Goal: Task Accomplishment & Management: Manage account settings

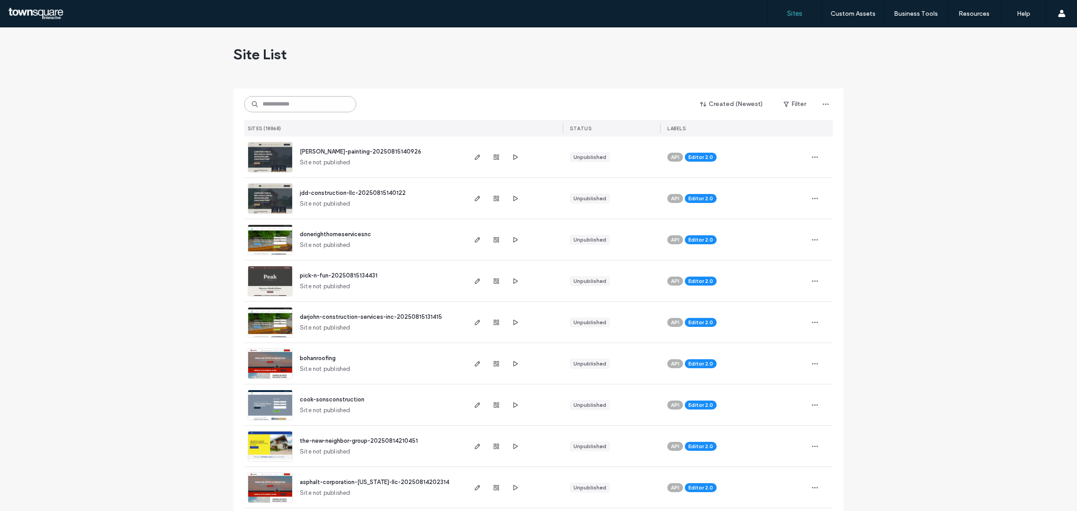
click at [314, 99] on input at bounding box center [300, 104] width 112 height 16
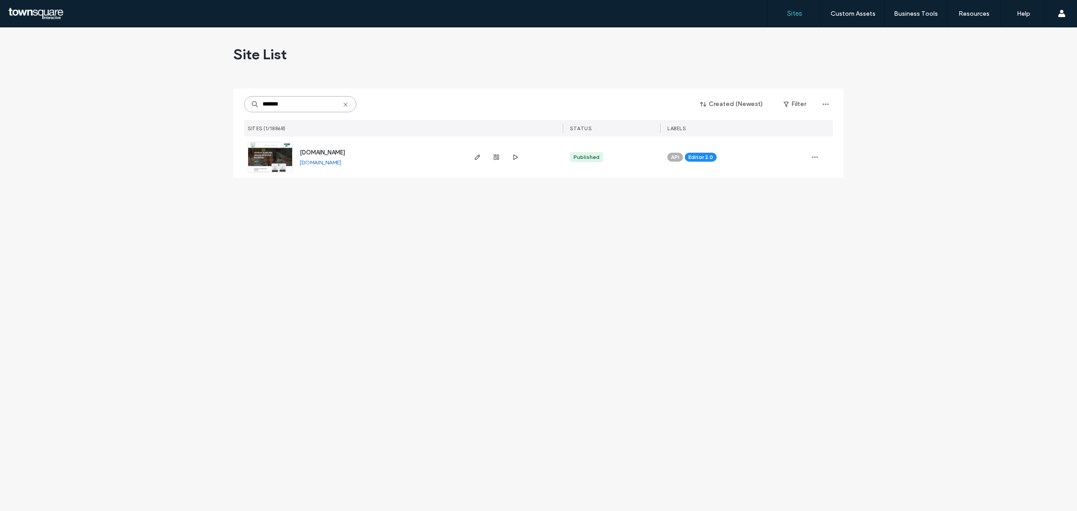
type input "*******"
click at [281, 156] on img at bounding box center [270, 172] width 44 height 61
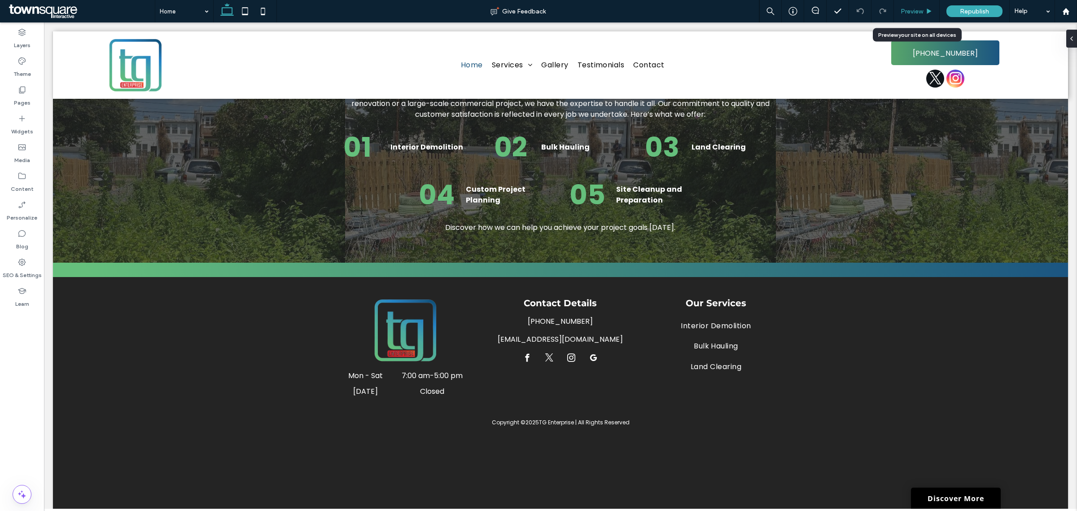
click at [918, 10] on span "Preview" at bounding box center [912, 12] width 22 height 8
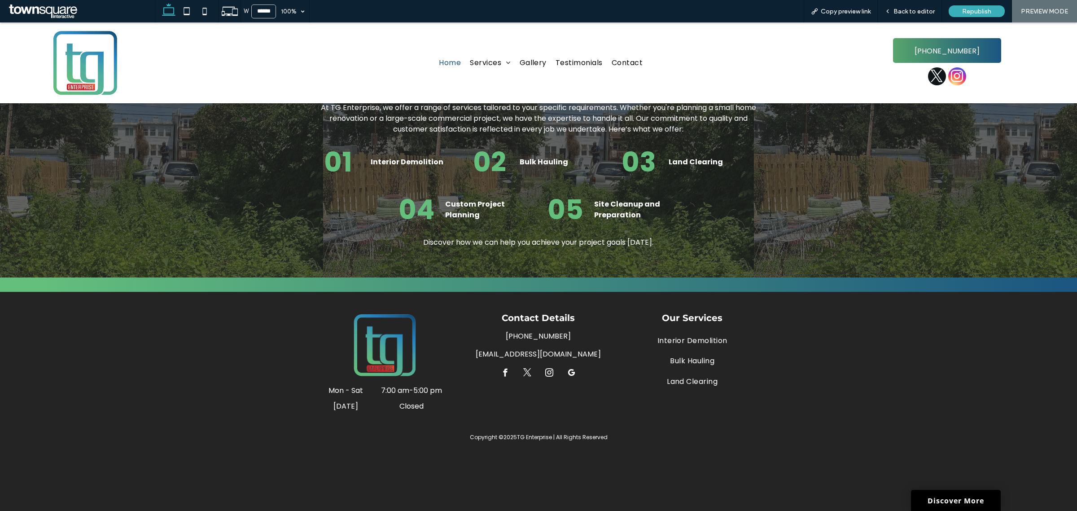
scroll to position [1057, 0]
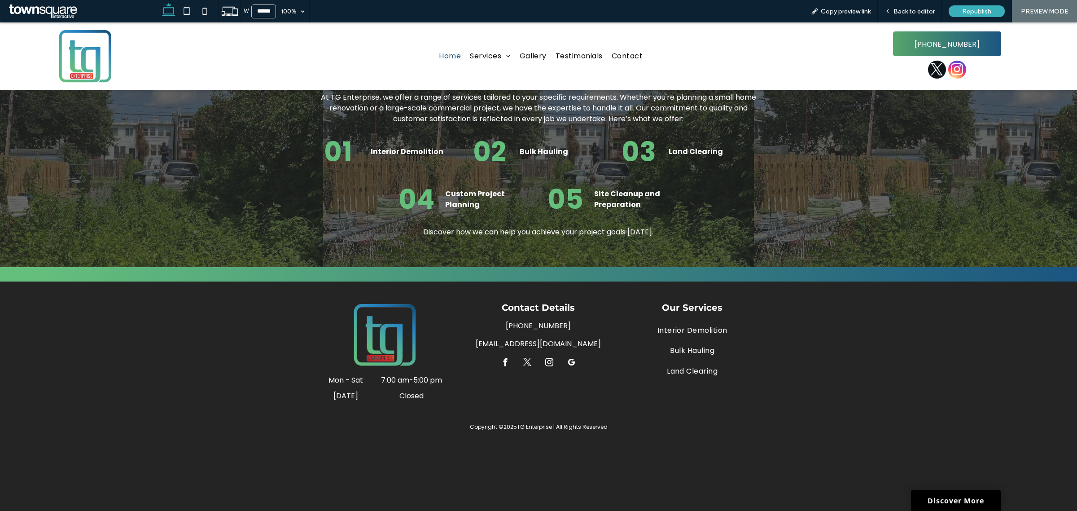
click at [566, 360] on span "google_my_business" at bounding box center [571, 362] width 12 height 12
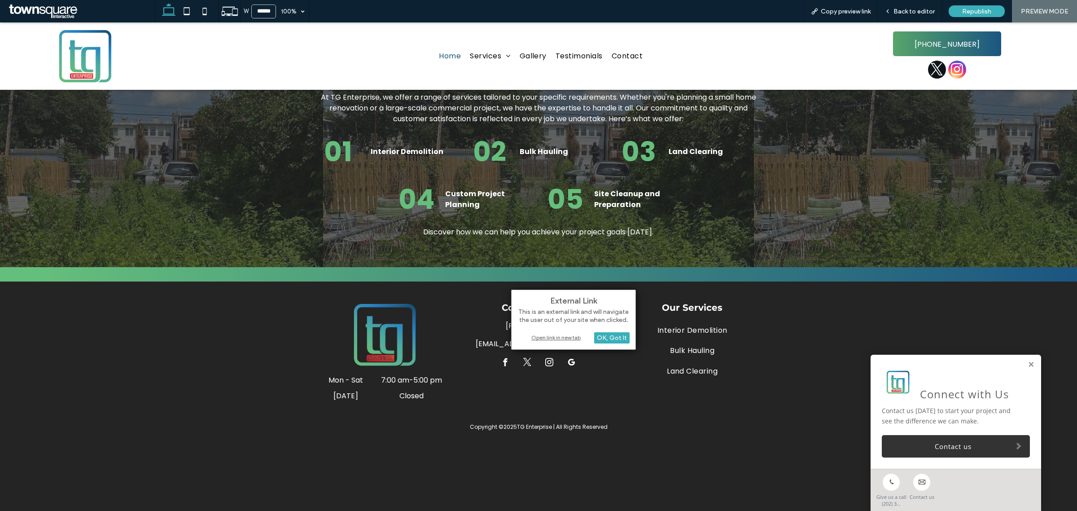
click at [558, 340] on div "Open link in new tab" at bounding box center [573, 337] width 112 height 9
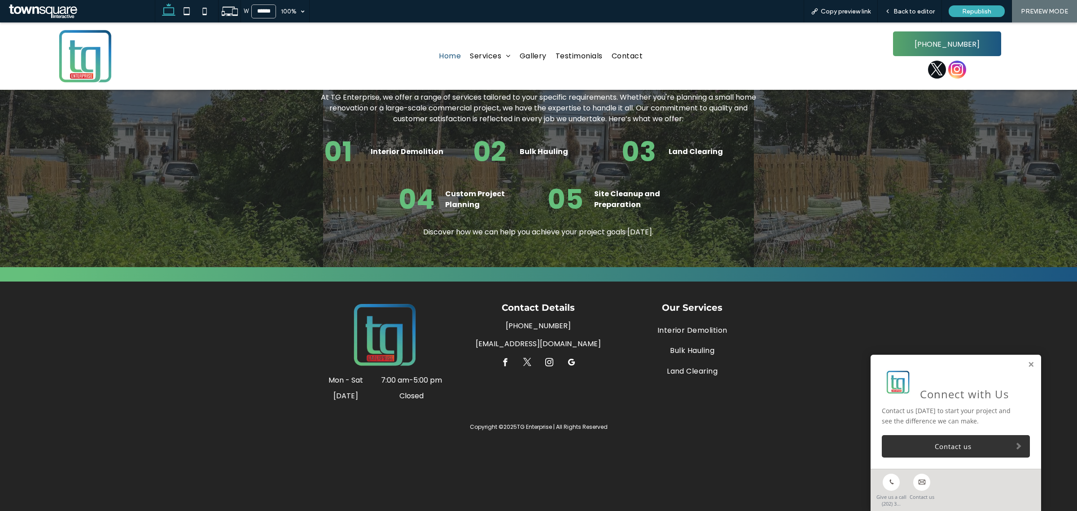
click at [510, 418] on div "Copyright © 2025 TG Enterprise | All Rights Reserved" at bounding box center [539, 426] width 438 height 19
click at [515, 419] on div "Copyright © 2025 TG Enterprise | All Rights Reserved" at bounding box center [539, 426] width 438 height 19
drag, startPoint x: 515, startPoint y: 419, endPoint x: 529, endPoint y: 422, distance: 14.4
click at [529, 422] on div "Copyright © 2025 TG Enterprise | All Rights Reserved" at bounding box center [539, 426] width 438 height 19
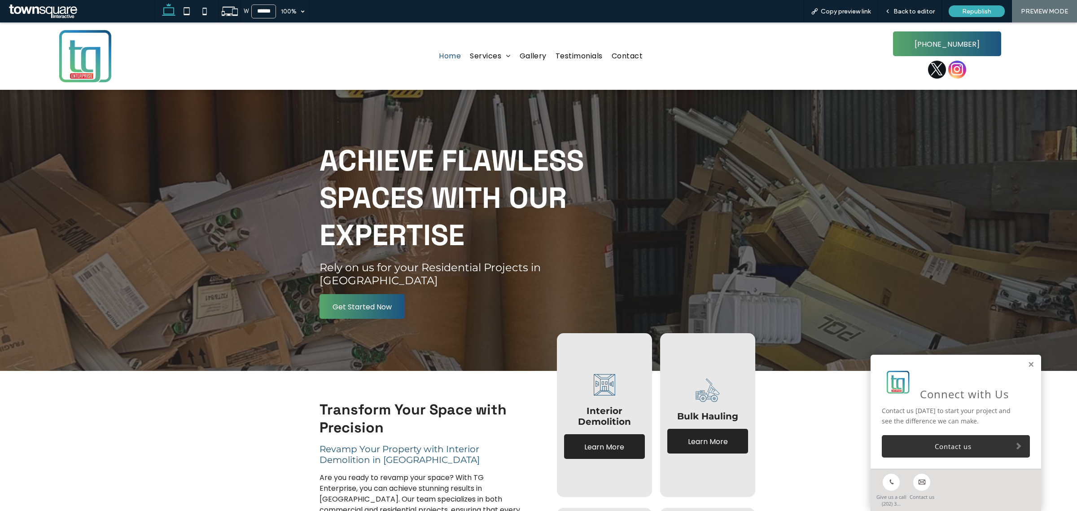
scroll to position [155, 0]
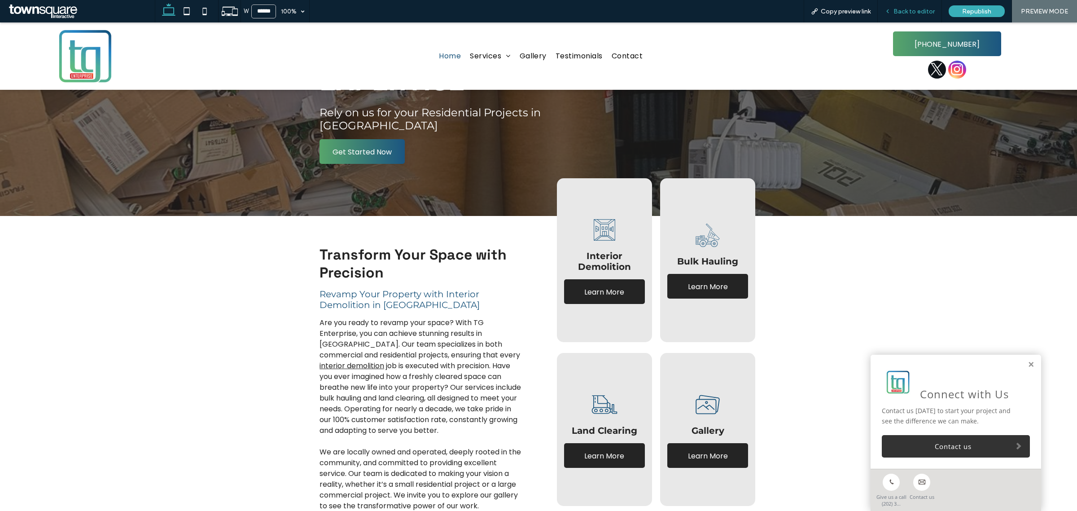
drag, startPoint x: 910, startPoint y: 13, endPoint x: 850, endPoint y: 27, distance: 61.2
click at [910, 13] on span "Back to editor" at bounding box center [914, 12] width 41 height 8
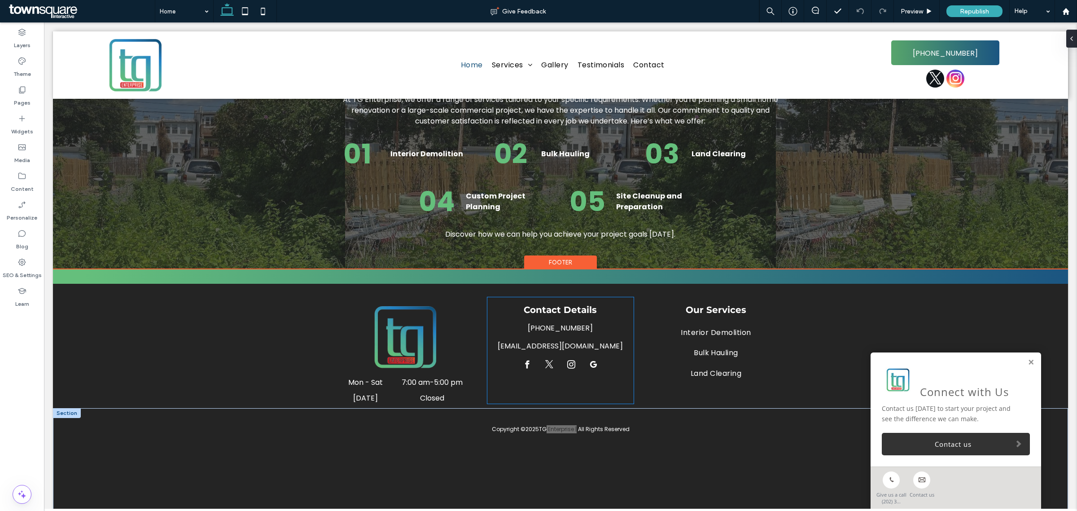
scroll to position [1071, 0]
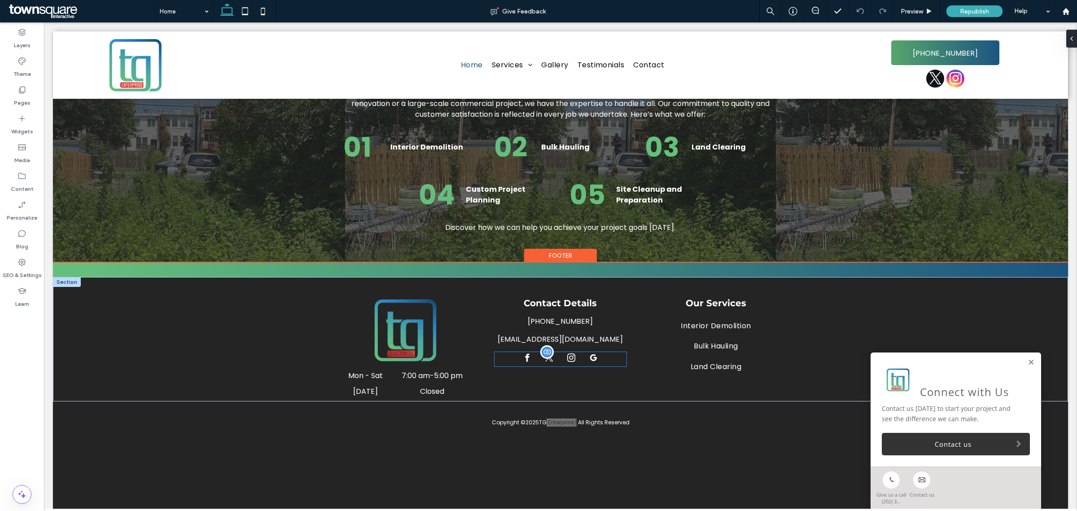
click at [588, 360] on span "google_my_business" at bounding box center [593, 358] width 12 height 12
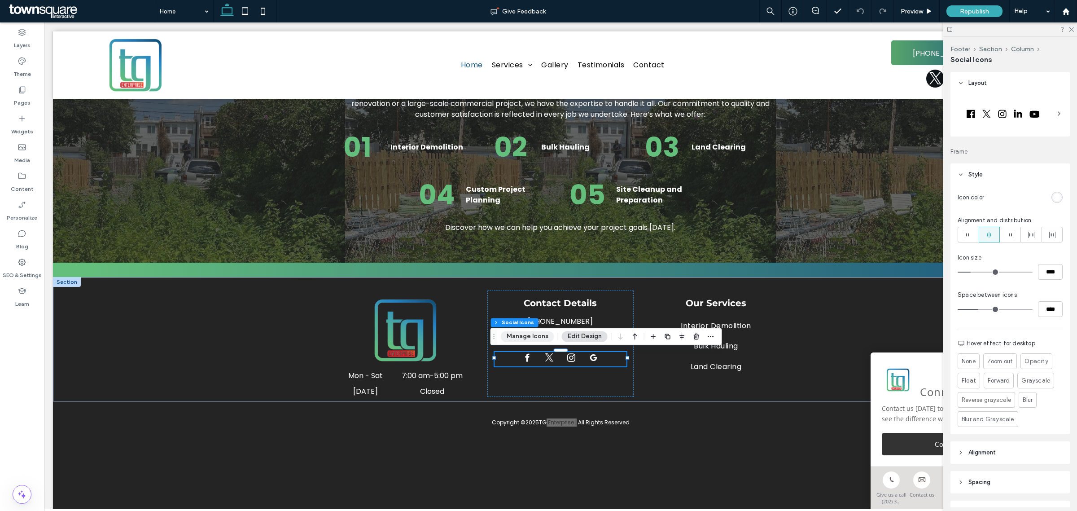
click at [546, 341] on button "Manage Icons" at bounding box center [527, 336] width 53 height 11
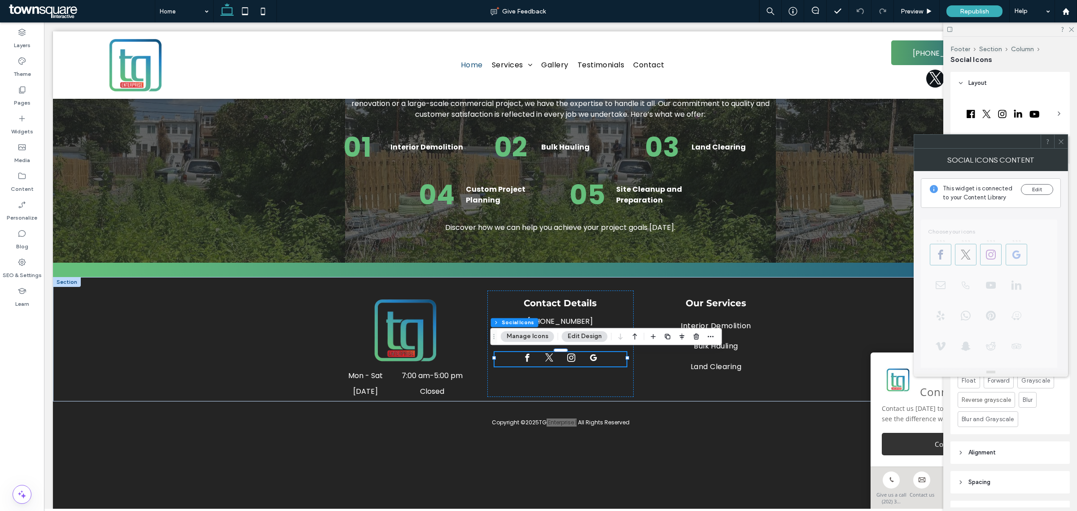
click at [1014, 257] on span "**********" at bounding box center [991, 412] width 140 height 408
click at [1035, 187] on button "Edit" at bounding box center [1037, 189] width 32 height 11
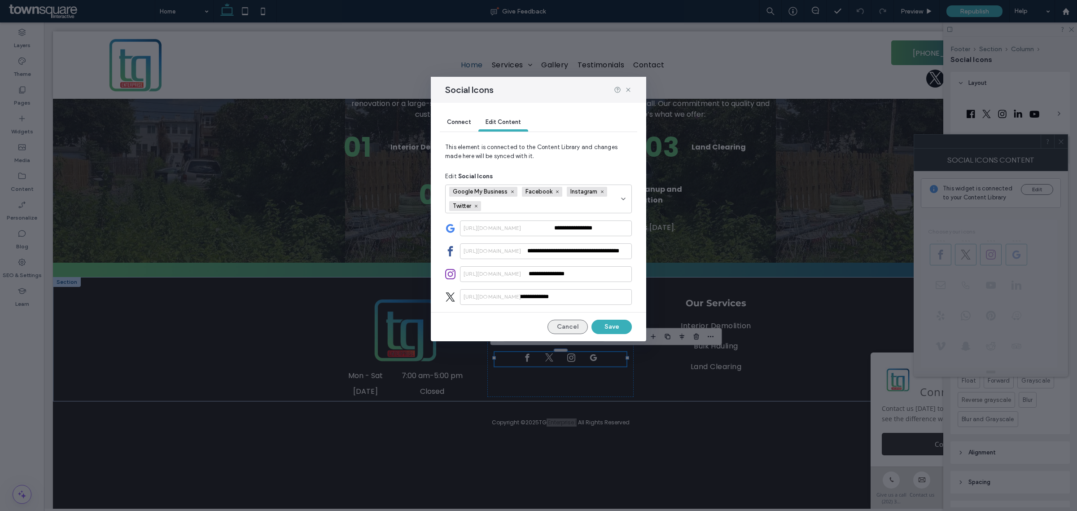
click at [572, 332] on button "Cancel" at bounding box center [568, 327] width 40 height 14
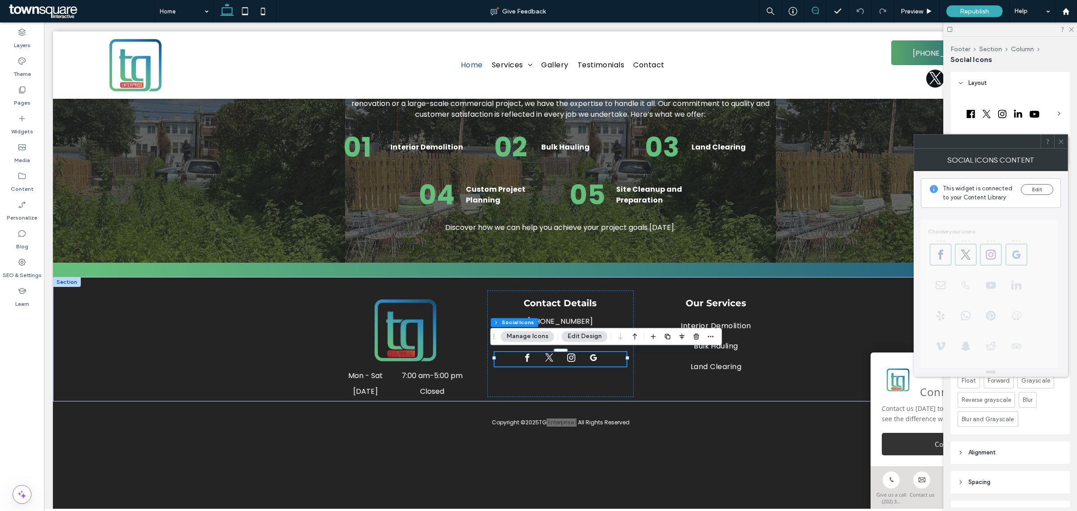
drag, startPoint x: 812, startPoint y: 13, endPoint x: 742, endPoint y: 19, distance: 70.8
click at [812, 13] on icon at bounding box center [815, 10] width 7 height 7
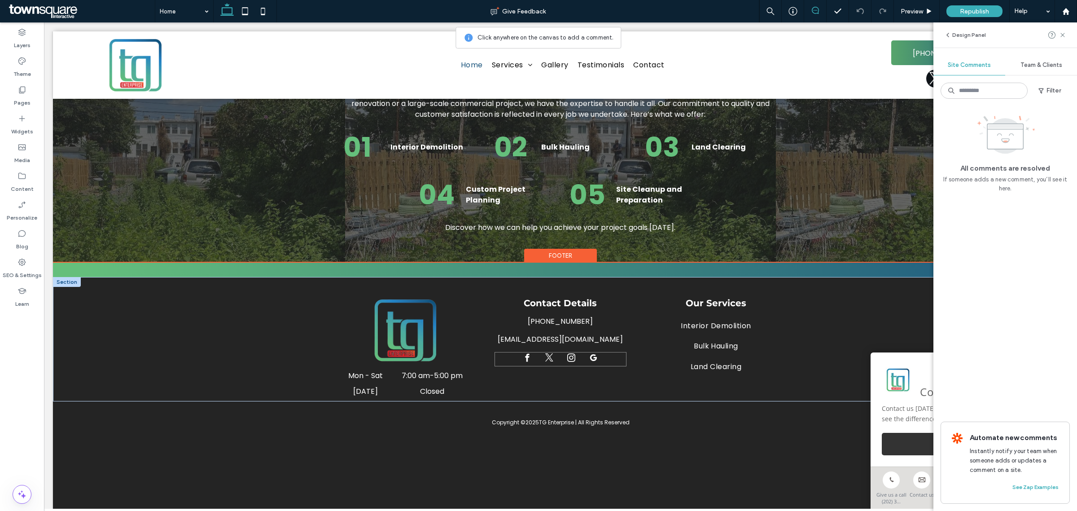
click at [582, 358] on div at bounding box center [561, 359] width 132 height 14
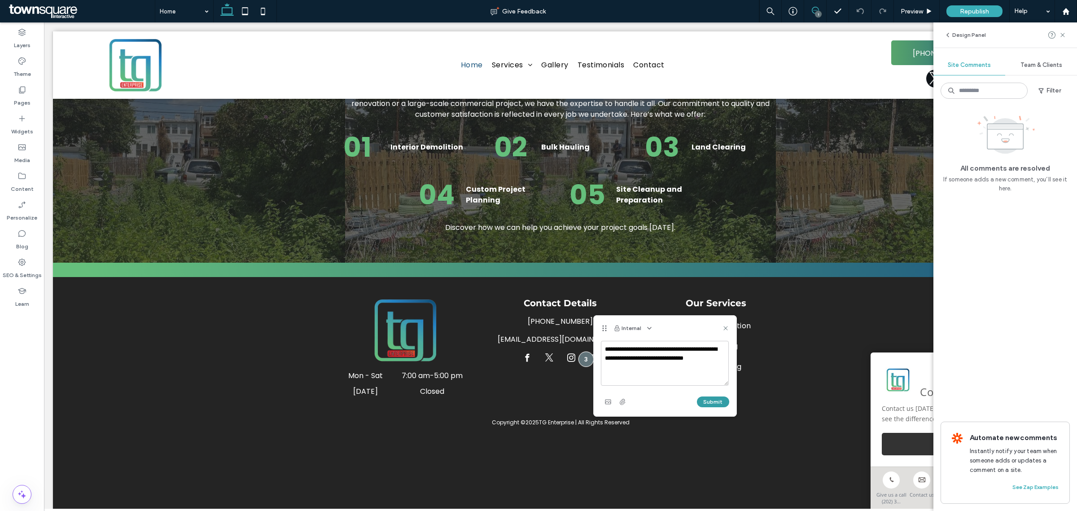
type textarea "**********"
click at [707, 402] on button "Submit" at bounding box center [713, 401] width 32 height 11
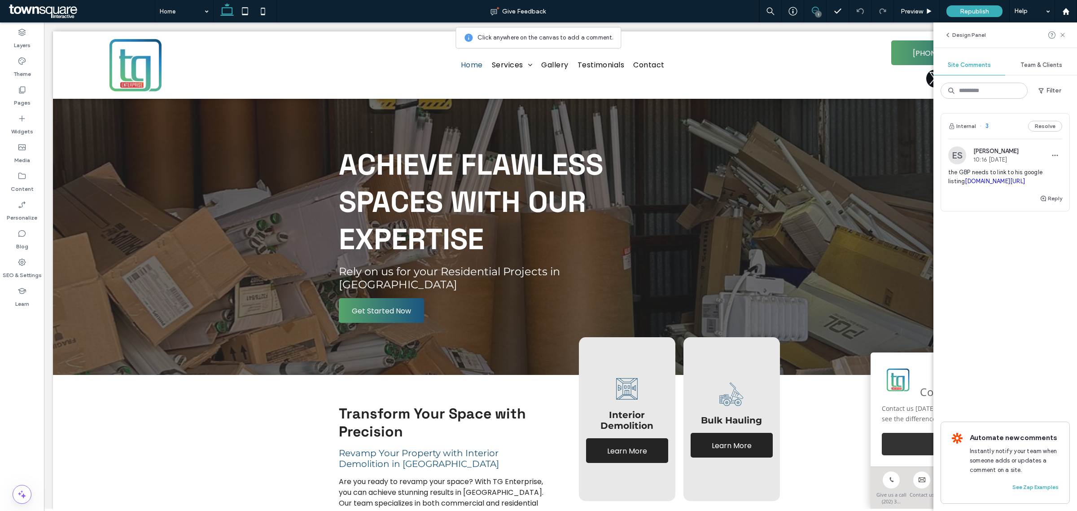
scroll to position [0, 0]
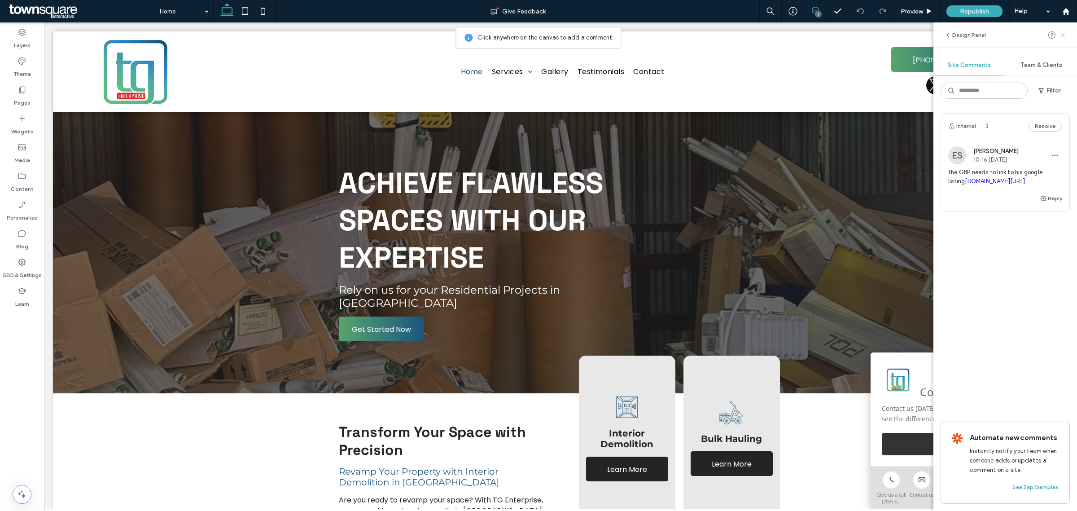
click at [1062, 36] on icon at bounding box center [1062, 34] width 7 height 7
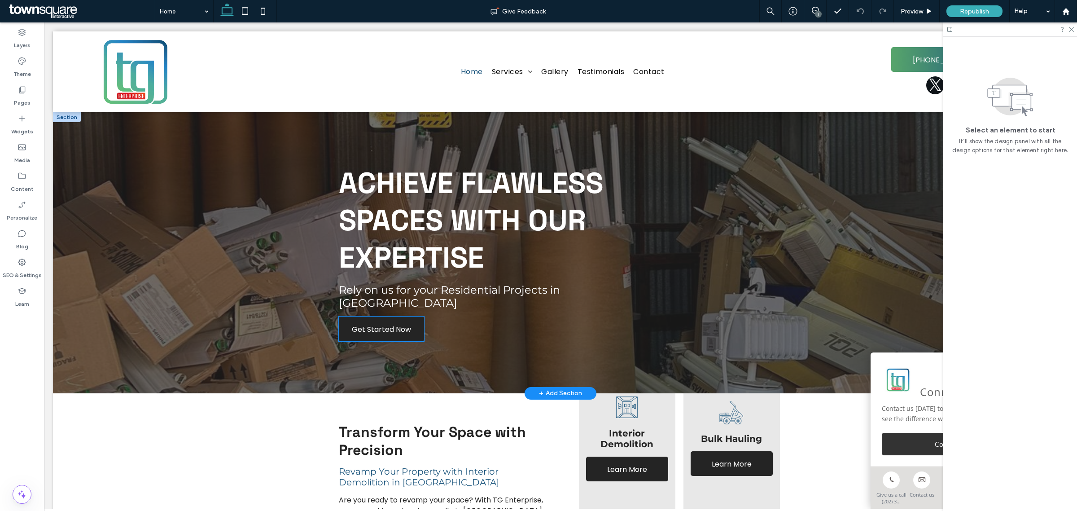
click at [352, 332] on span "Get Started Now" at bounding box center [381, 329] width 59 height 26
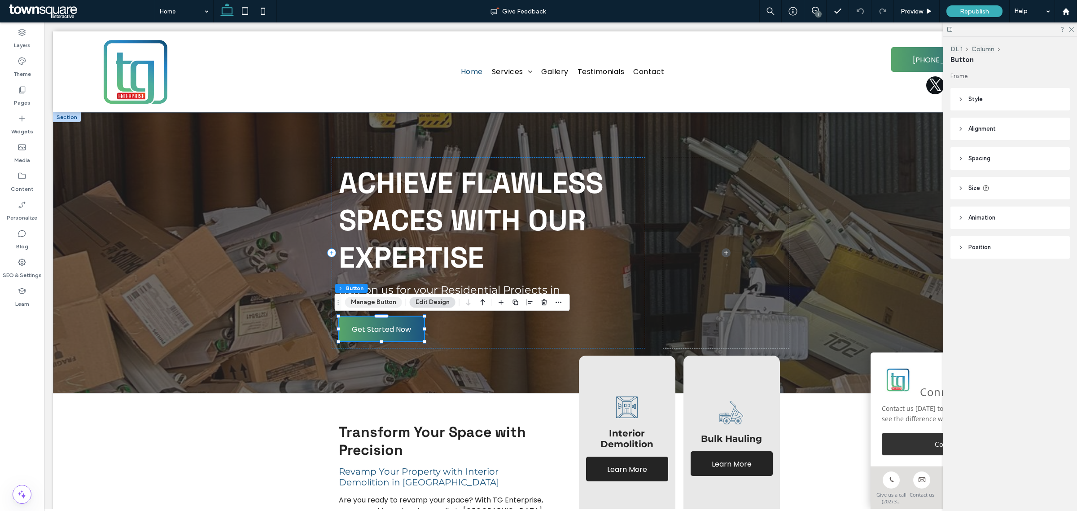
click at [398, 302] on button "Manage Button" at bounding box center [373, 302] width 57 height 11
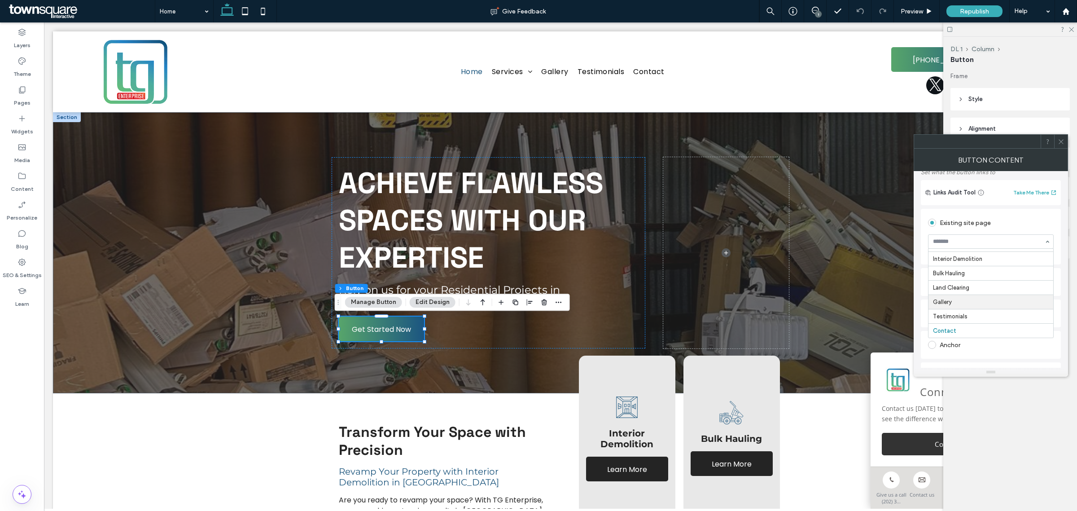
scroll to position [56, 0]
click at [983, 241] on input at bounding box center [988, 242] width 111 height 6
click at [1046, 245] on div "Home Interior Demolition Bulk Hauling Land Clearing Gallery Testimonials Contact" at bounding box center [991, 242] width 126 height 14
click at [973, 318] on div "Click to call" at bounding box center [991, 322] width 126 height 14
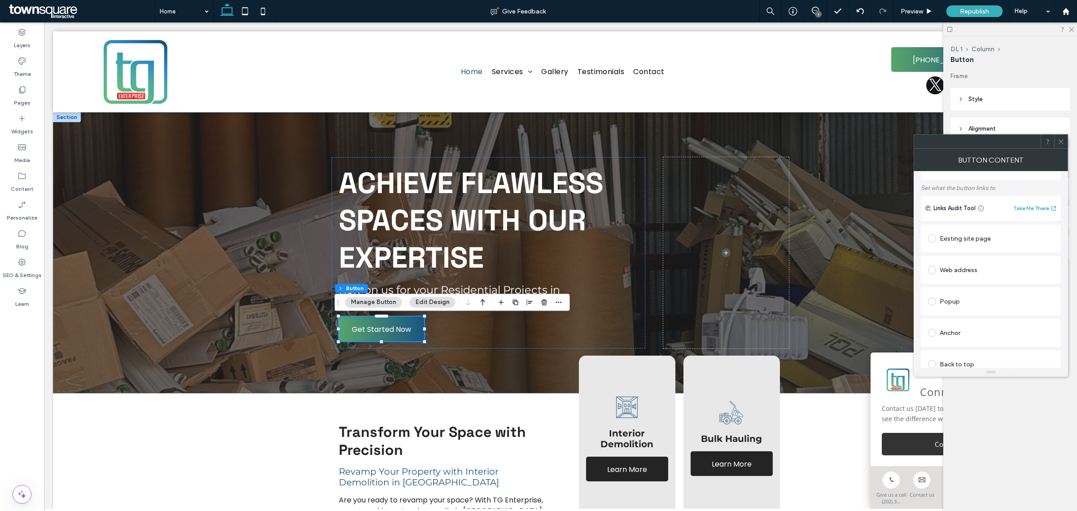
scroll to position [0, 0]
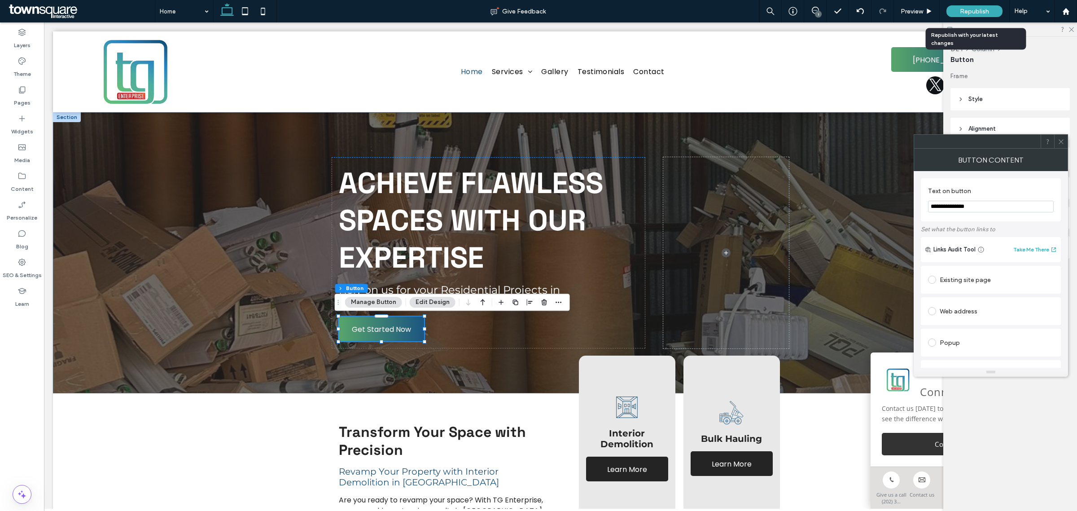
click at [968, 13] on span "Republish" at bounding box center [974, 12] width 29 height 8
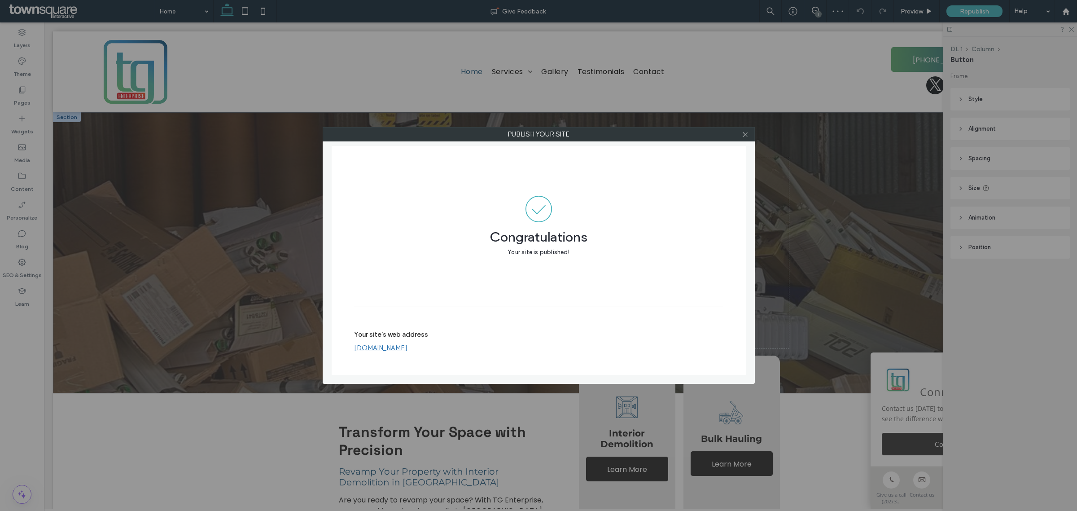
click at [375, 349] on link "[DOMAIN_NAME]" at bounding box center [380, 348] width 53 height 8
